Goal: Use online tool/utility: Utilize a website feature to perform a specific function

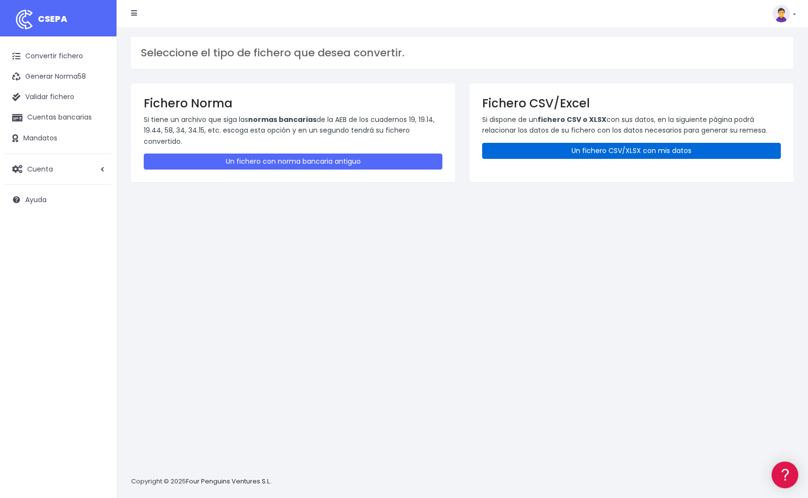
click at [584, 152] on link "Un fichero CSV/XLSX con mis datos" at bounding box center [631, 151] width 299 height 16
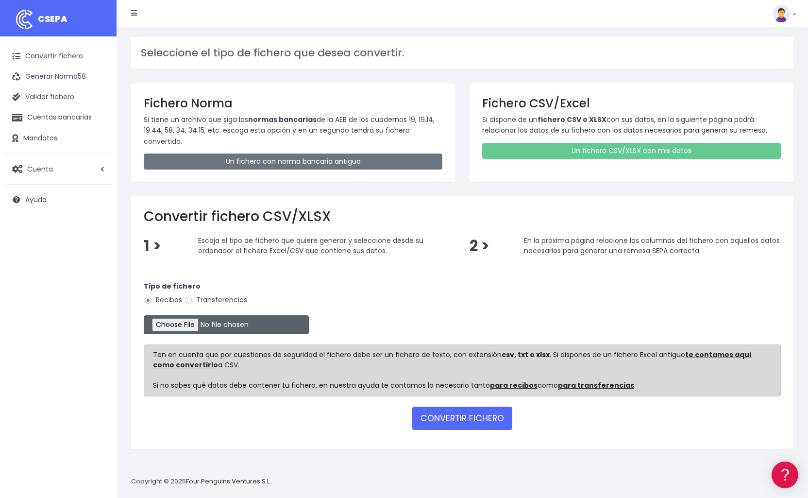
click at [169, 320] on input "file" at bounding box center [226, 324] width 165 height 19
type input "C:\fakepath\Remesa SEPTIEMBRE_2_2025_CSV.csv"
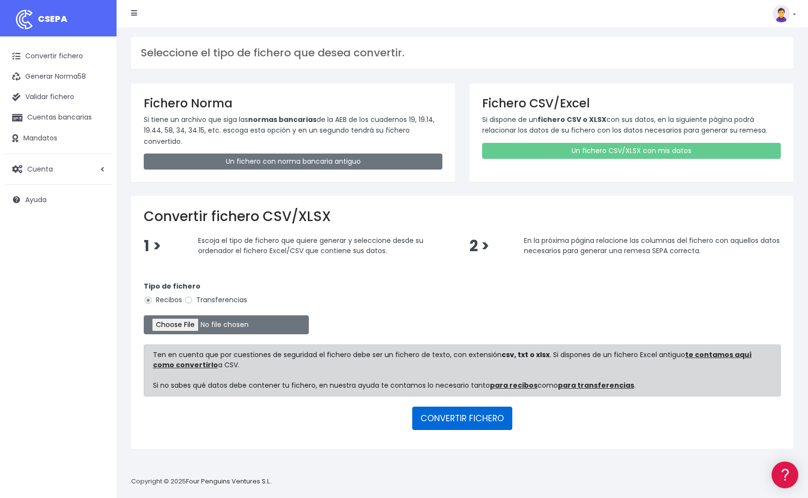
click at [481, 419] on button "CONVERTIR FICHERO" at bounding box center [462, 418] width 100 height 23
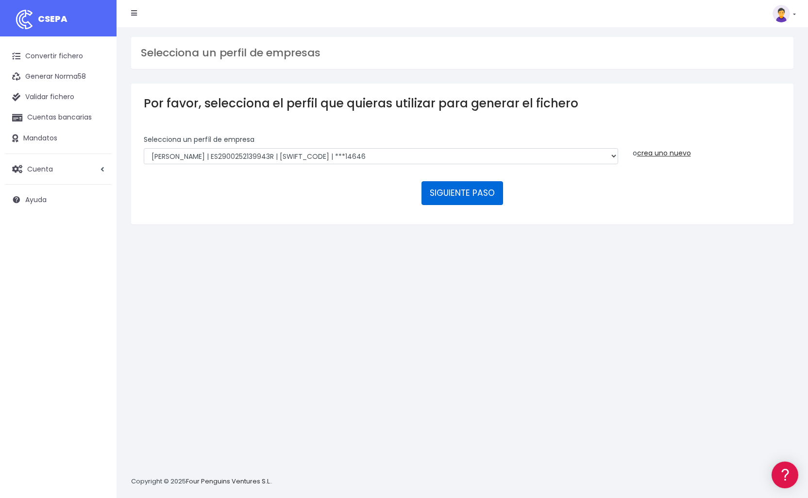
drag, startPoint x: 463, startPoint y: 186, endPoint x: 463, endPoint y: 176, distance: 9.7
click at [465, 184] on form "Selecciona un perfíl de empresa Eduardo Vijil | ES2900252139943R | CAZRES2ZXXX …" at bounding box center [462, 173] width 637 height 77
click at [462, 181] on button "SIGUIENTE PASO" at bounding box center [463, 192] width 82 height 23
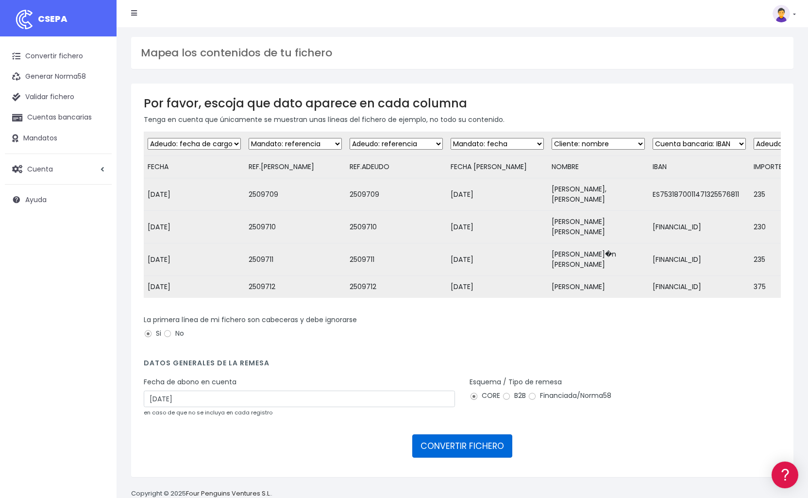
click at [427, 434] on button "CONVERTIR FICHERO" at bounding box center [462, 445] width 100 height 23
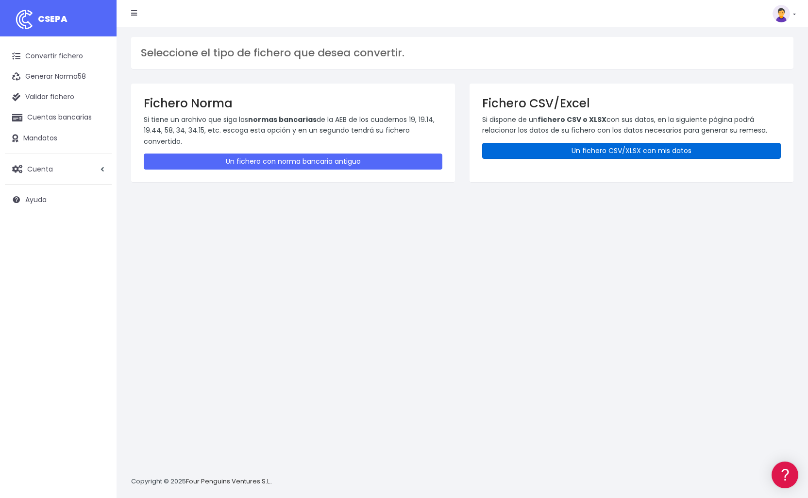
click at [666, 155] on link "Un fichero CSV/XLSX con mis datos" at bounding box center [631, 151] width 299 height 16
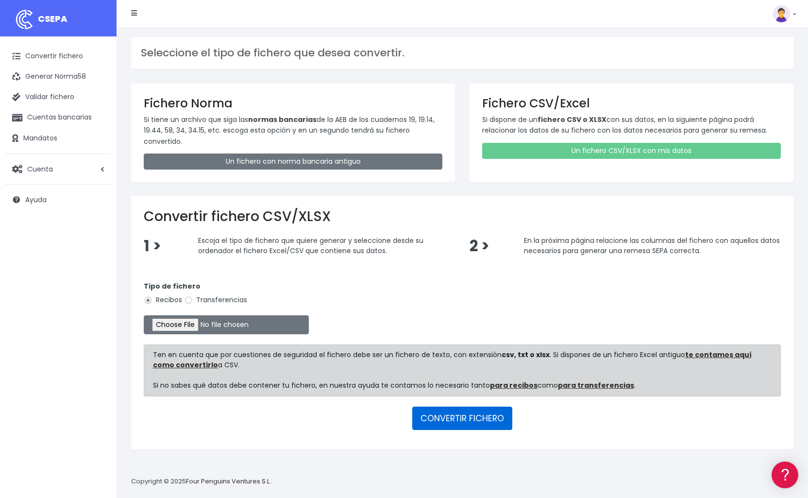
click at [471, 417] on button "CONVERTIR FICHERO" at bounding box center [462, 418] width 100 height 23
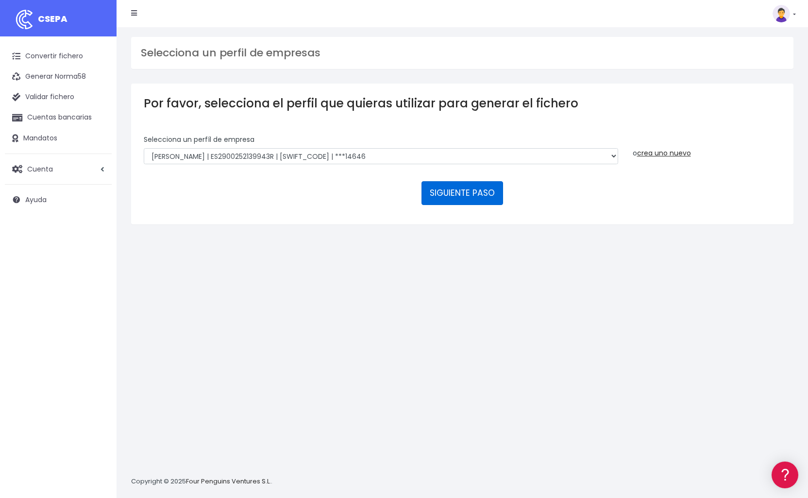
click at [449, 181] on button "SIGUIENTE PASO" at bounding box center [463, 192] width 82 height 23
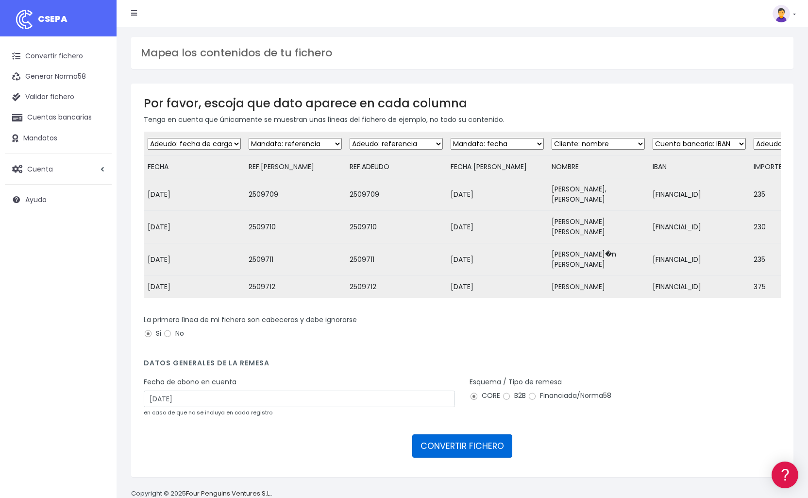
click at [477, 434] on button "CONVERTIR FICHERO" at bounding box center [462, 445] width 100 height 23
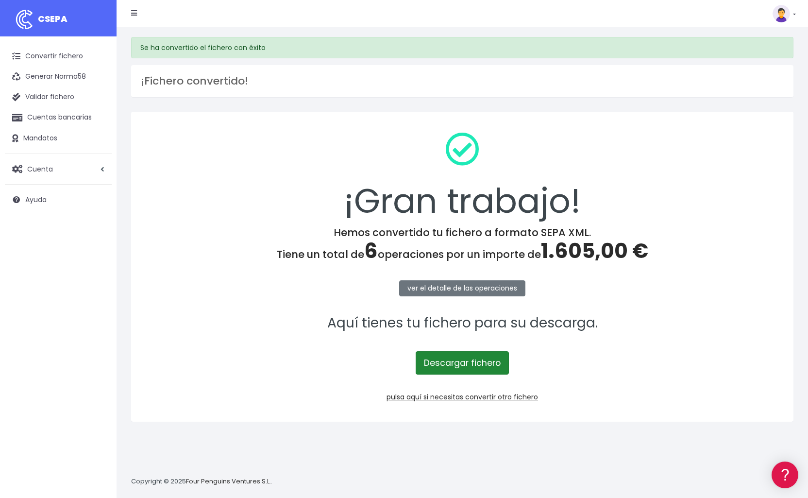
click at [462, 363] on link "Descargar fichero" at bounding box center [462, 362] width 93 height 23
